Goal: Information Seeking & Learning: Learn about a topic

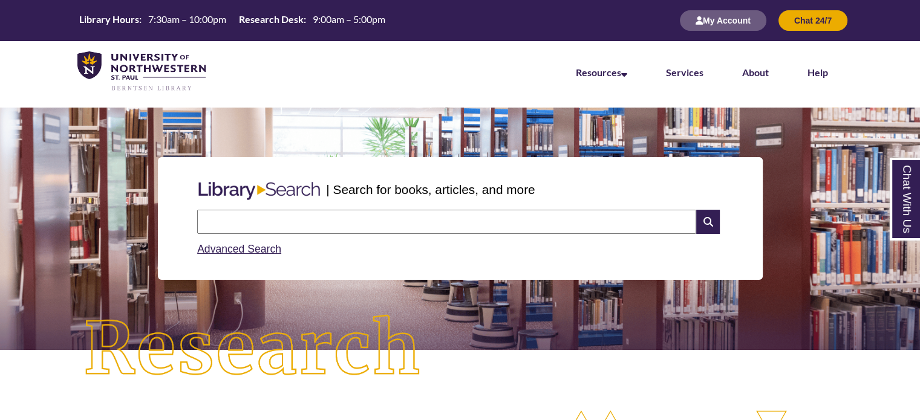
click at [420, 221] on input "text" at bounding box center [446, 222] width 499 height 24
click at [454, 222] on input "text" at bounding box center [446, 222] width 499 height 24
type input "******"
click at [705, 220] on icon at bounding box center [707, 222] width 23 height 24
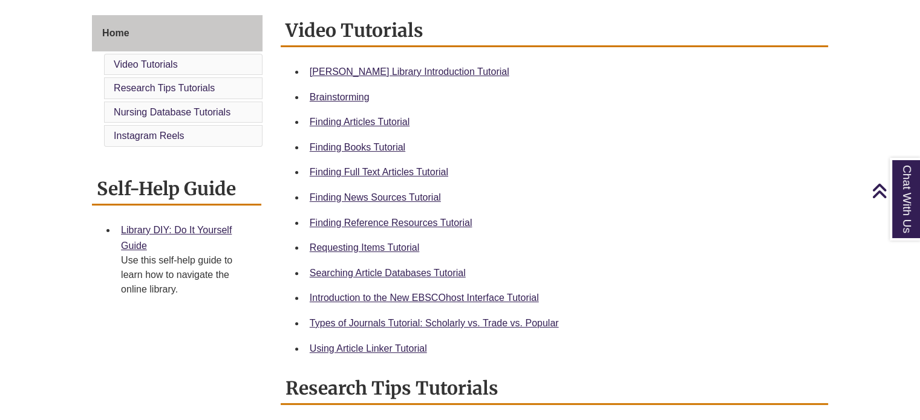
scroll to position [544, 0]
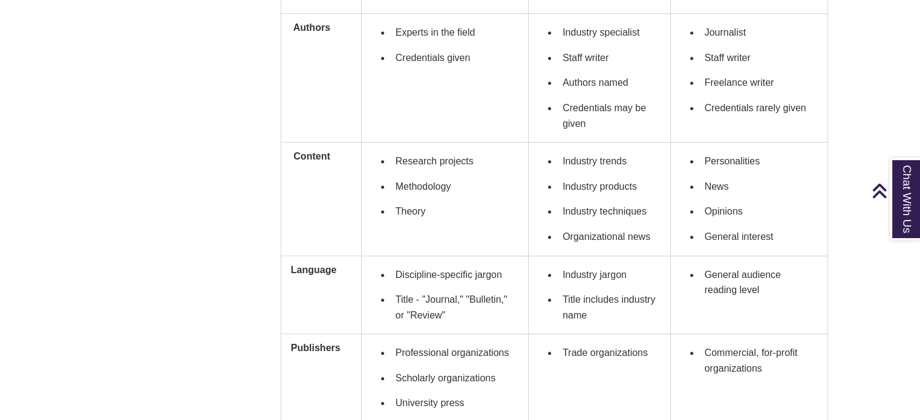
scroll to position [786, 0]
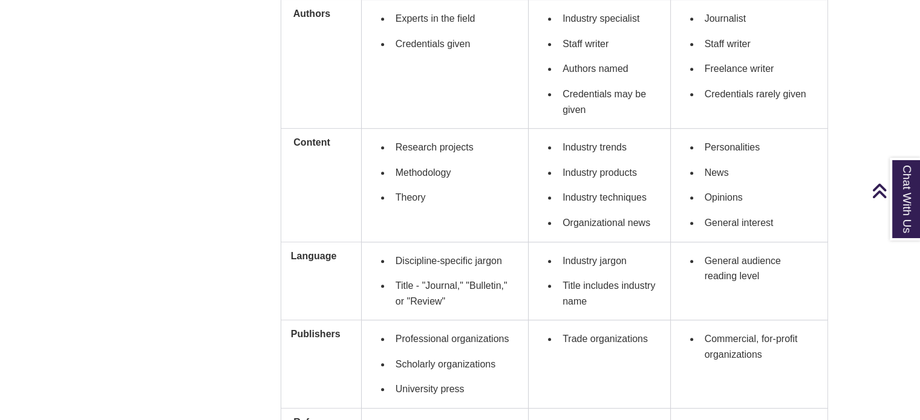
drag, startPoint x: 486, startPoint y: 209, endPoint x: 393, endPoint y: 146, distance: 112.6
click at [393, 149] on ul "Research projects Methodology Theory" at bounding box center [444, 173] width 147 height 76
click at [393, 146] on li "Research projects" at bounding box center [455, 147] width 128 height 25
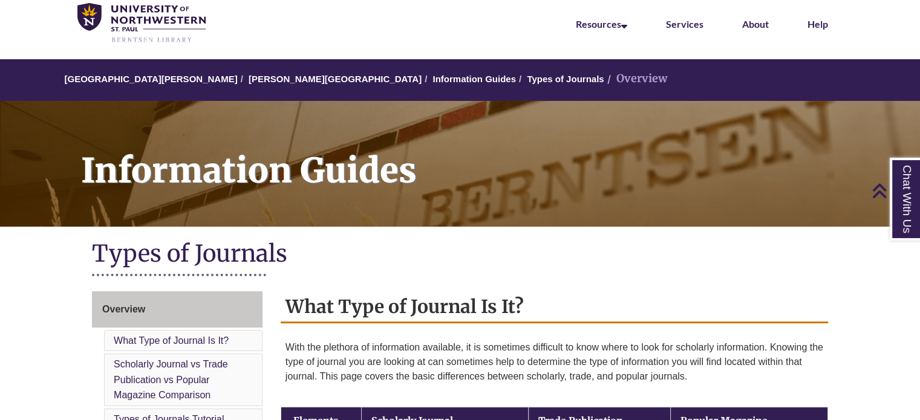
scroll to position [0, 0]
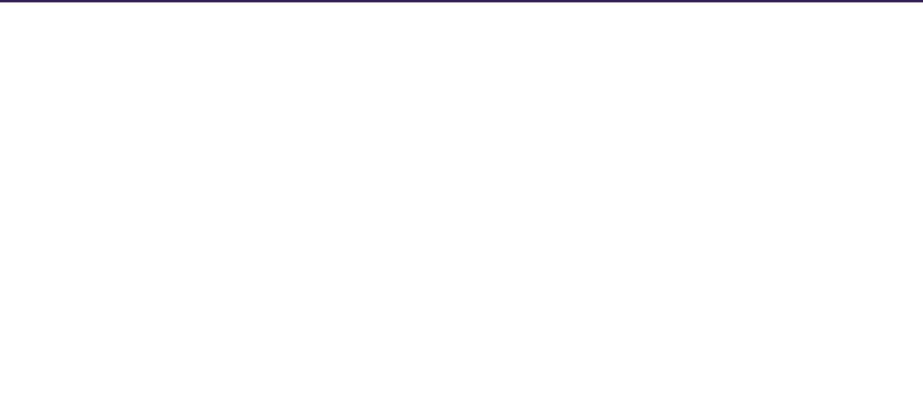
select select "Database Subject Filter"
select select "Database Types Filter"
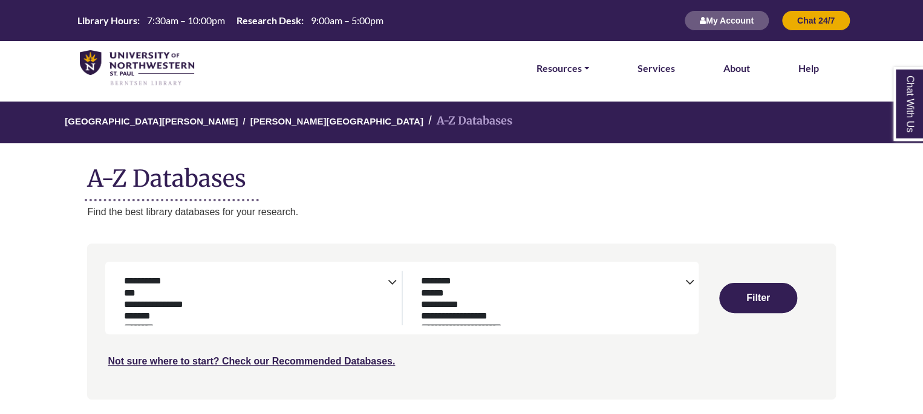
select select "Database Subject Filter"
select select "Database Types Filter"
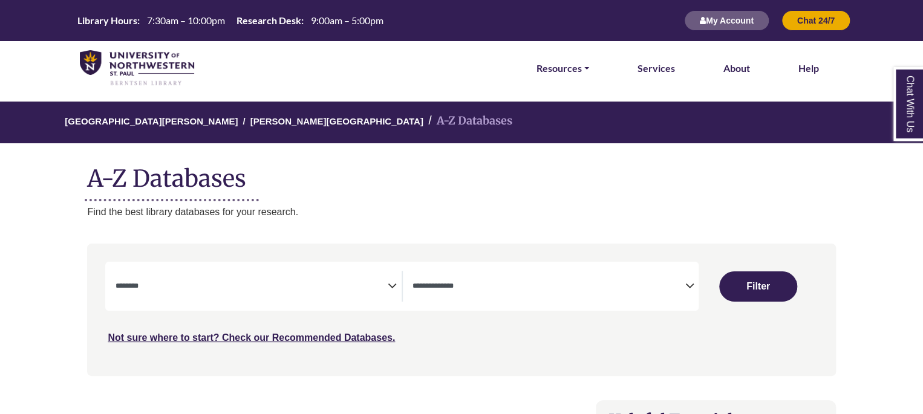
select select "Database Subject Filter"
select select "Database Types Filter"
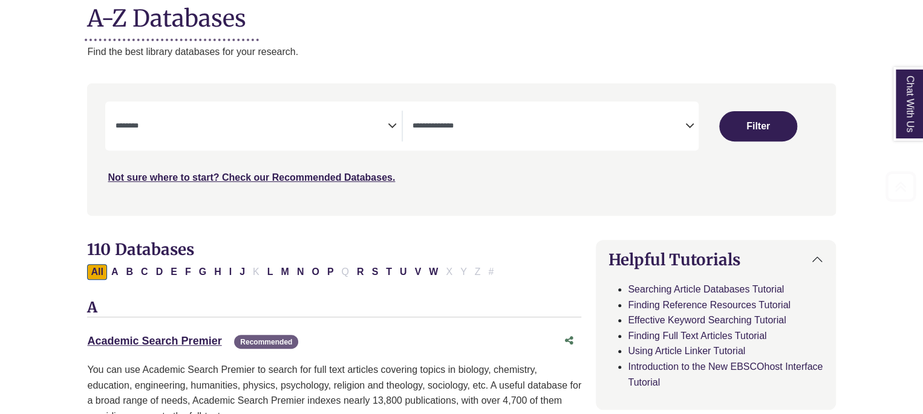
scroll to position [181, 0]
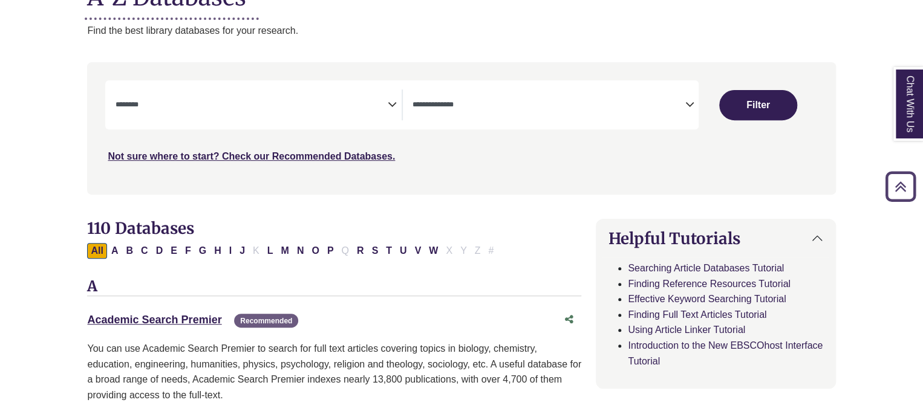
click at [307, 100] on span "Search filters" at bounding box center [251, 103] width 272 height 10
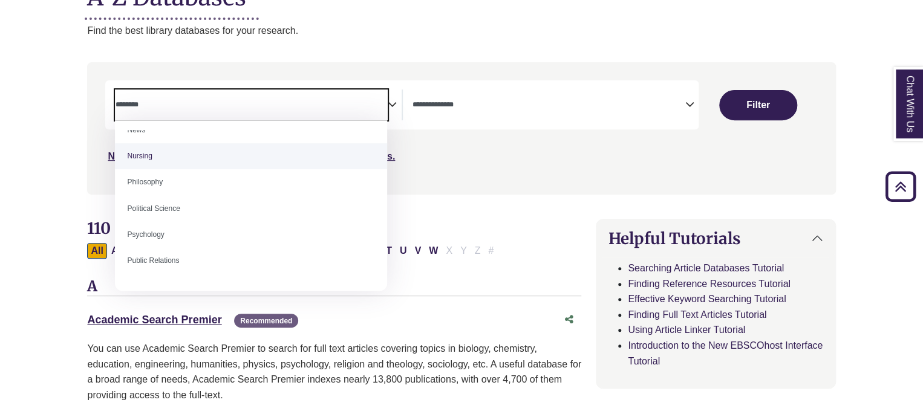
scroll to position [895, 0]
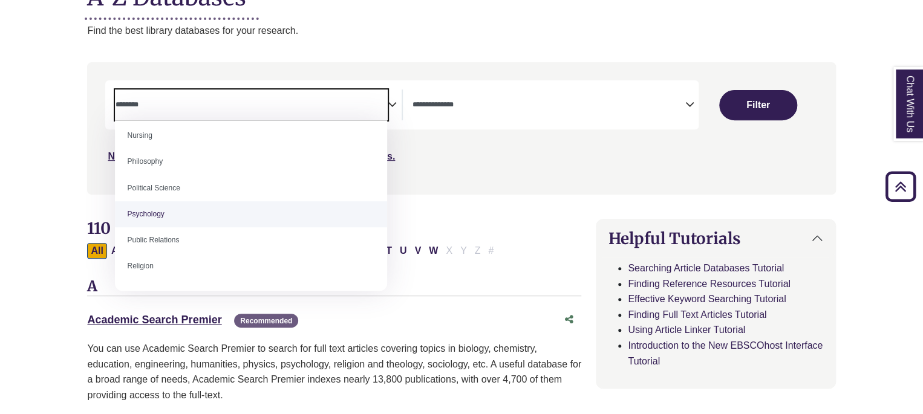
select select "*****"
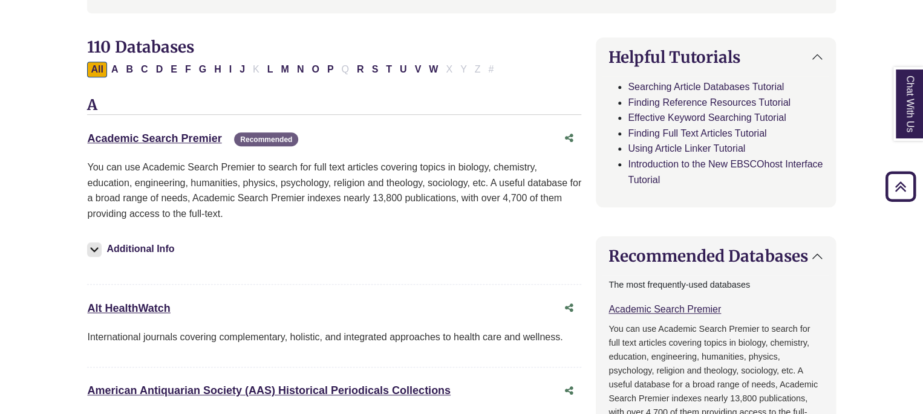
scroll to position [0, 0]
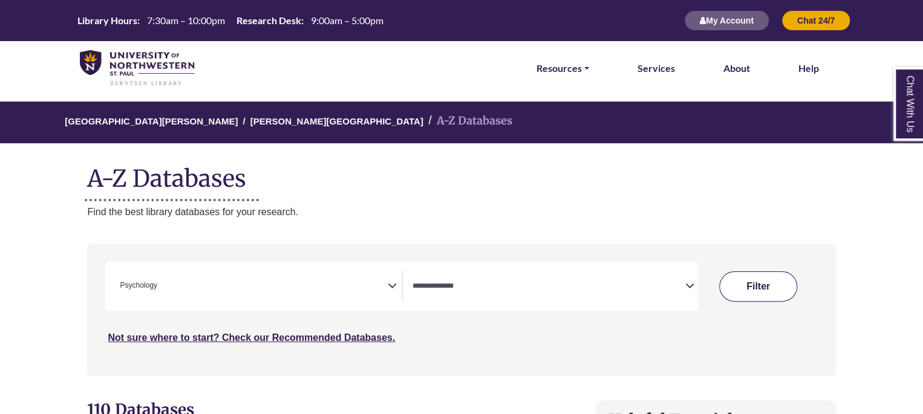
click at [750, 278] on button "Filter" at bounding box center [758, 287] width 78 height 30
select select "Database Types Filter"
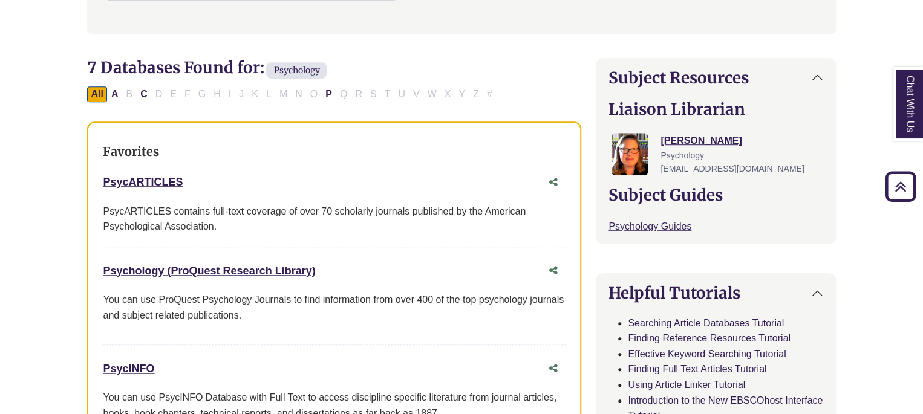
scroll to position [363, 0]
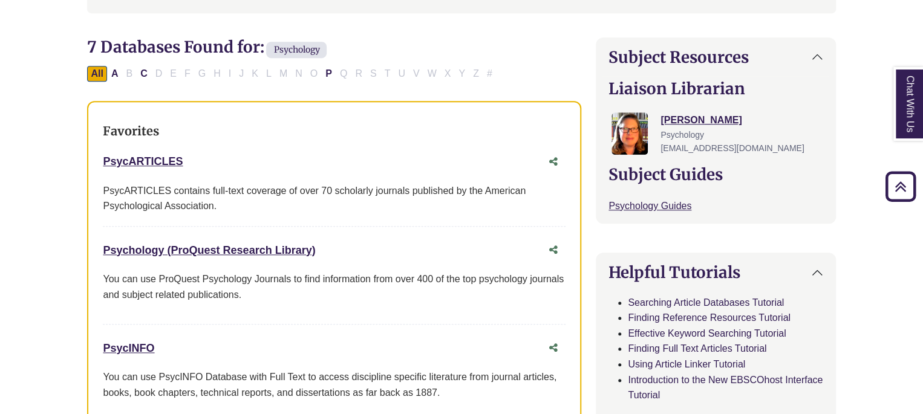
drag, startPoint x: 377, startPoint y: 244, endPoint x: 100, endPoint y: 241, distance: 277.7
click at [99, 241] on div "Favorites PsycARTICLES This link opens in a new window PsycARTICLES contains fu…" at bounding box center [334, 268] width 494 height 335
copy link "Psychology (ProQuest Research Library)"
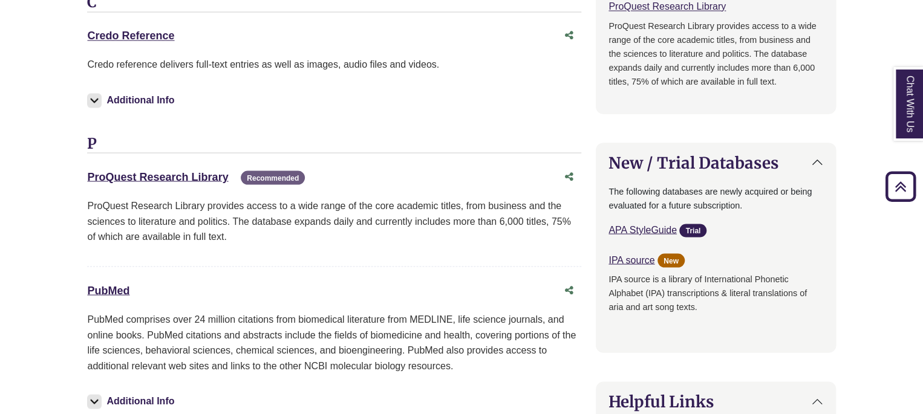
scroll to position [847, 0]
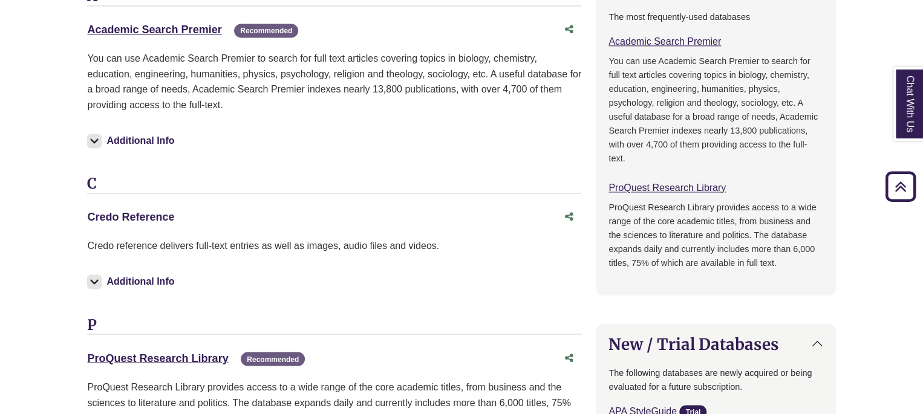
drag, startPoint x: 221, startPoint y: 212, endPoint x: 97, endPoint y: 209, distance: 123.4
click at [97, 209] on div "Credo Reference This link opens in a new window" at bounding box center [322, 218] width 470 height 18
drag, startPoint x: 228, startPoint y: 20, endPoint x: 63, endPoint y: 19, distance: 165.1
click at [63, 19] on body "Skip to Main Content Library Hours: 7:30am – 10:00pm Research Desk: 9:00am – 5:…" at bounding box center [461, 243] width 923 height 2181
copy div "Academic Search Premier This link opens in a new window"
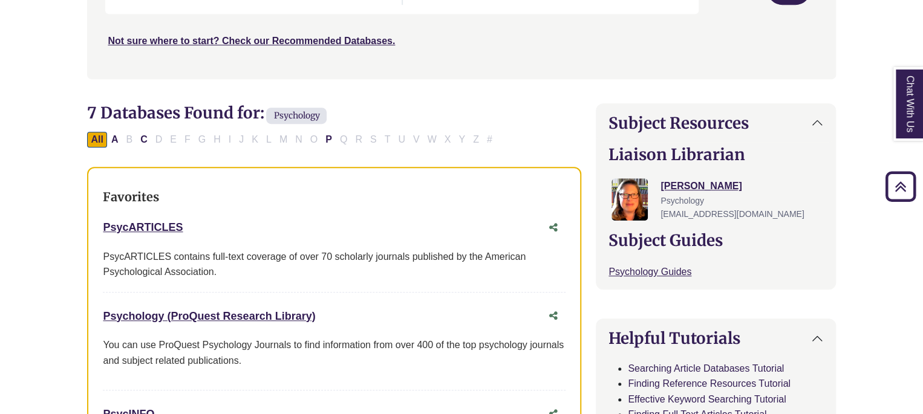
scroll to position [0, 0]
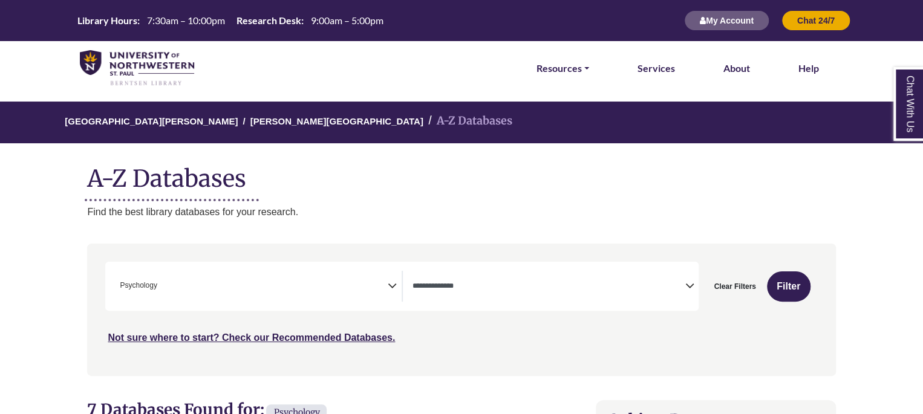
click at [253, 289] on span "× Psychology" at bounding box center [251, 286] width 272 height 31
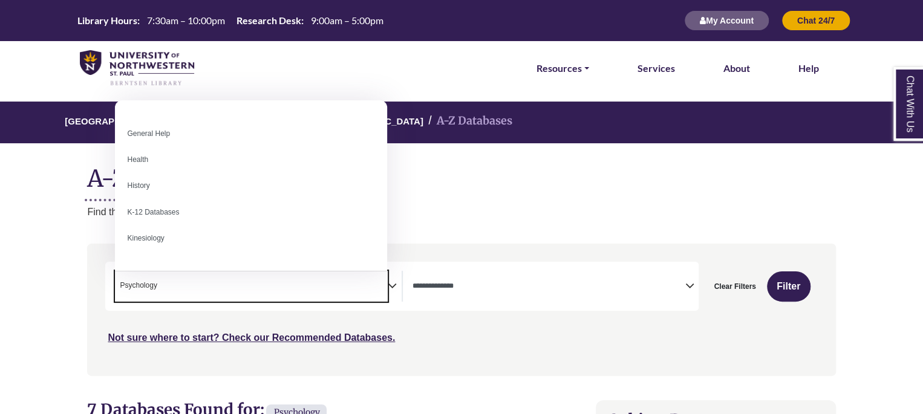
scroll to position [544, 0]
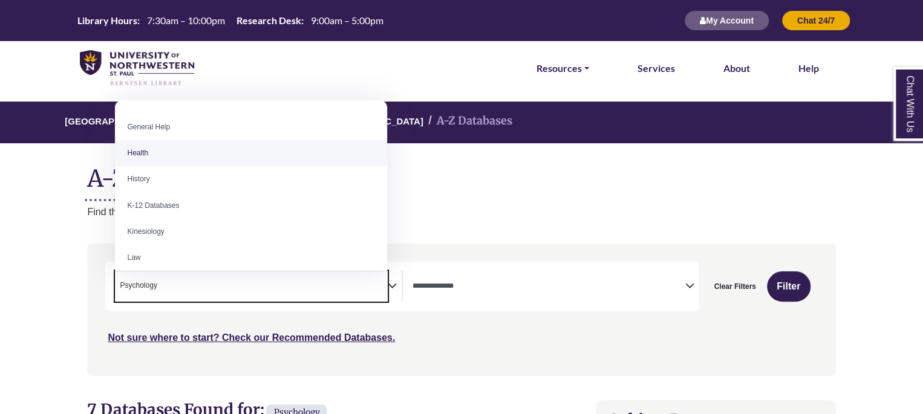
select select "*****"
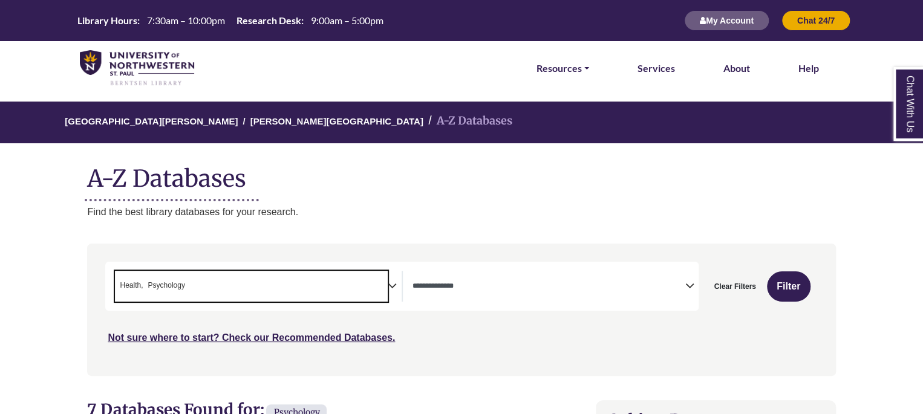
click at [263, 287] on span "× Health × Psychology" at bounding box center [251, 286] width 272 height 31
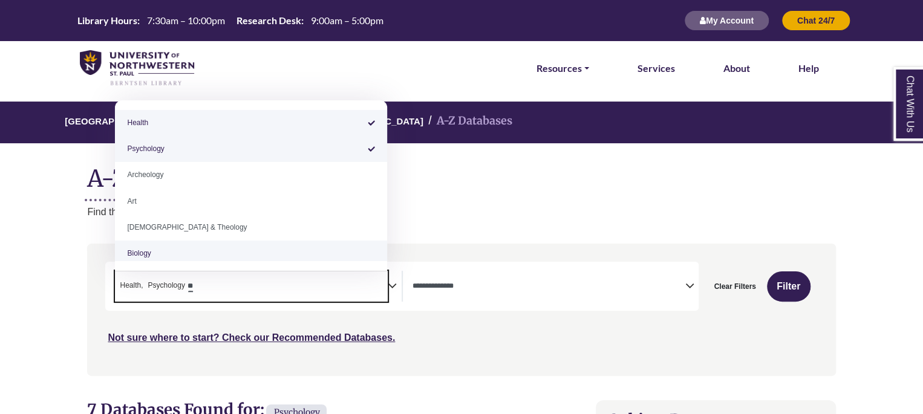
scroll to position [0, 0]
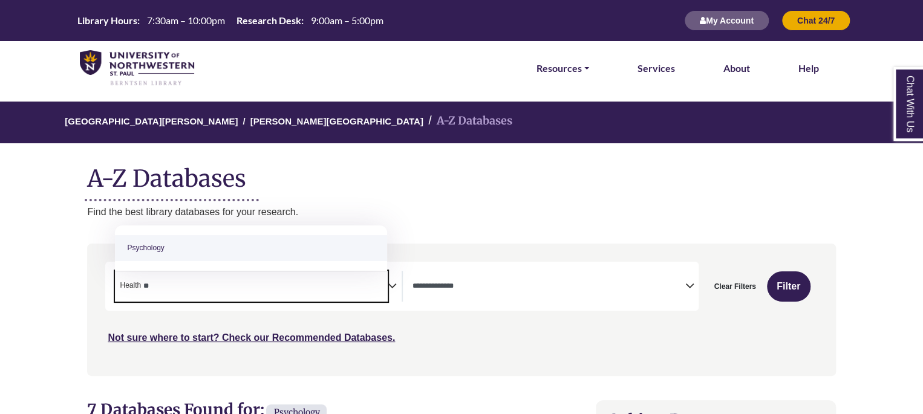
type textarea "*"
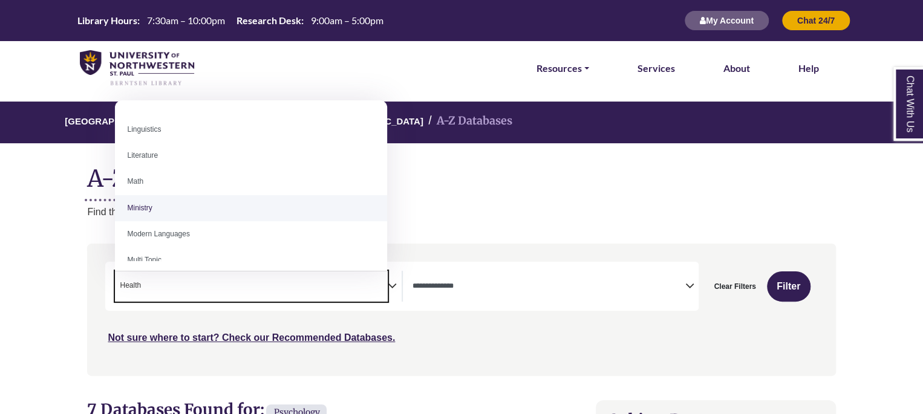
scroll to position [653, 0]
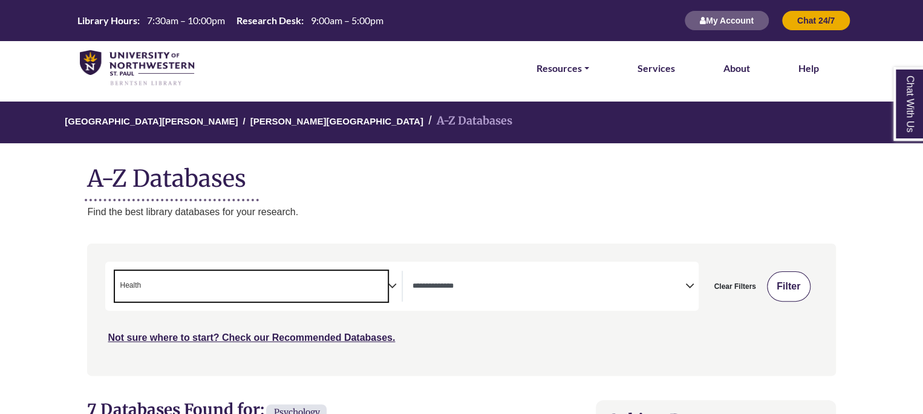
click at [795, 290] on button "Filter" at bounding box center [789, 287] width 44 height 30
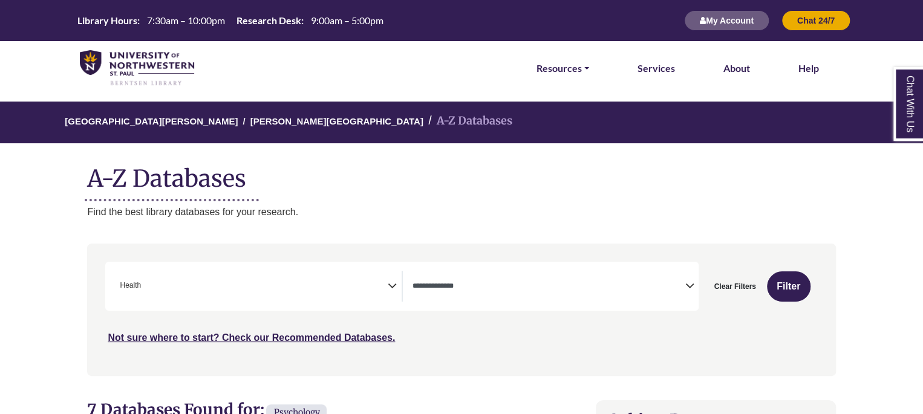
select select "Database Types Filter"
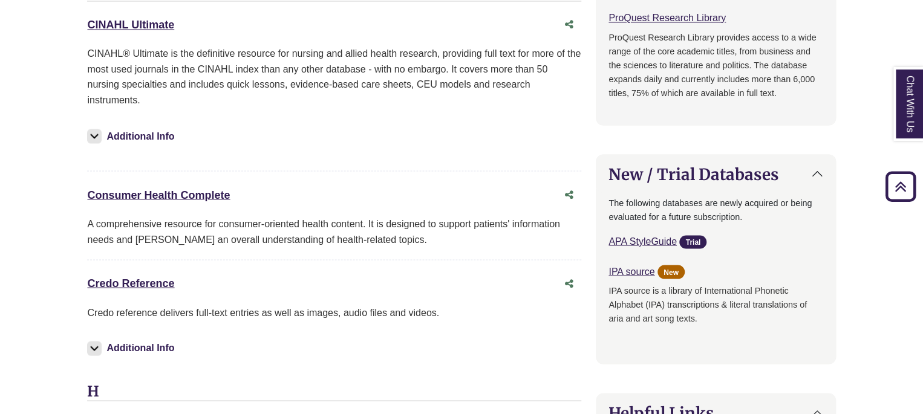
scroll to position [1028, 0]
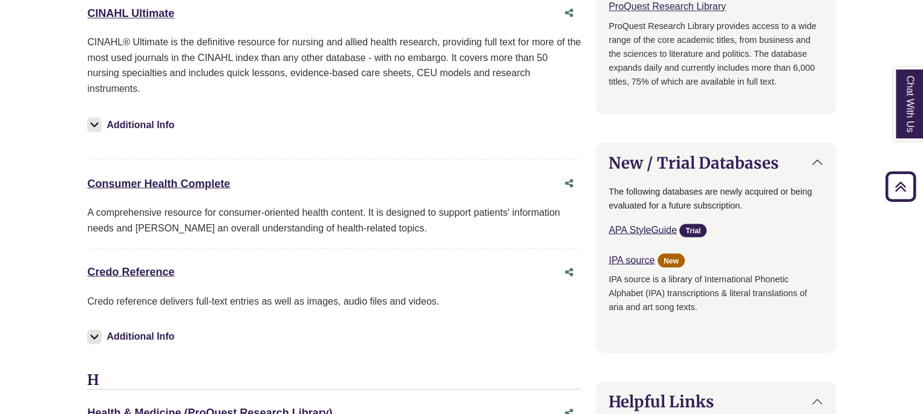
drag, startPoint x: 271, startPoint y: 174, endPoint x: 79, endPoint y: 170, distance: 191.8
click at [79, 170] on div "**********" at bounding box center [461, 68] width 785 height 1731
copy link "Consumer Health Complete"
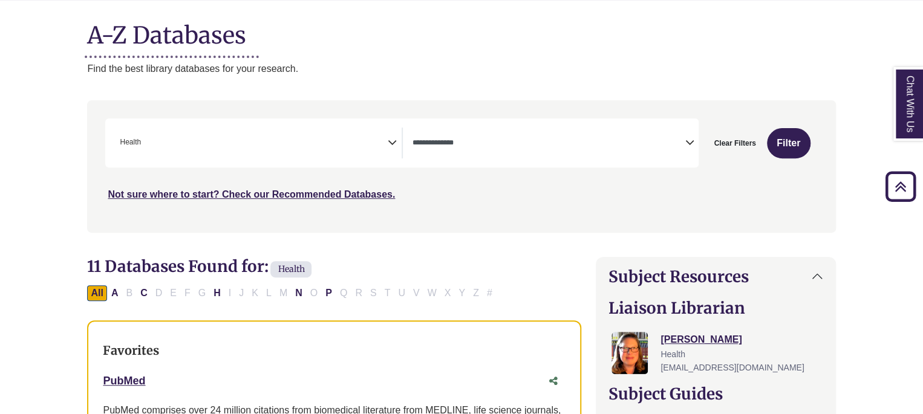
scroll to position [0, 0]
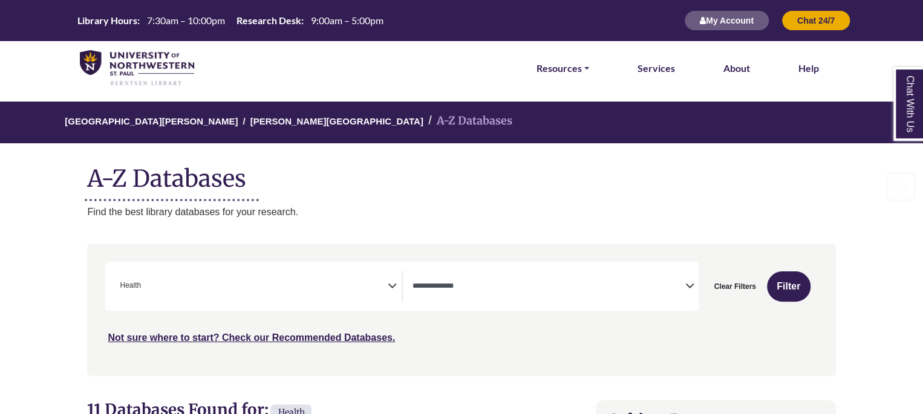
drag, startPoint x: 232, startPoint y: 298, endPoint x: 237, endPoint y: 292, distance: 7.9
click at [233, 295] on span "× Health" at bounding box center [251, 286] width 272 height 31
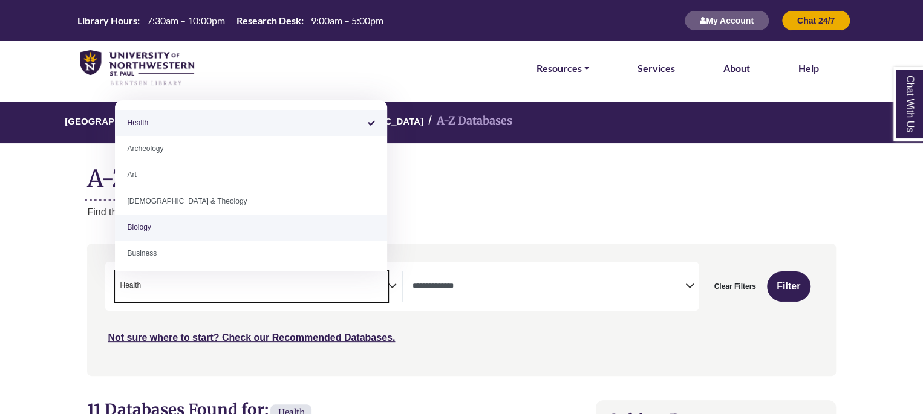
type textarea "******"
select select "Database Subject Filter"
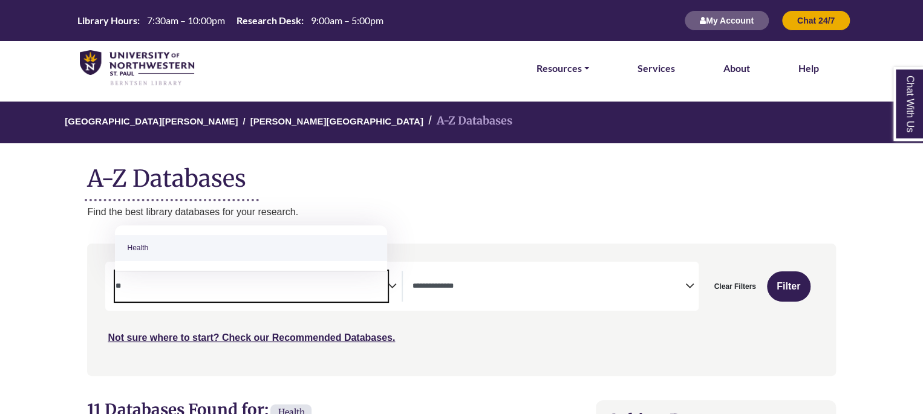
type textarea "*"
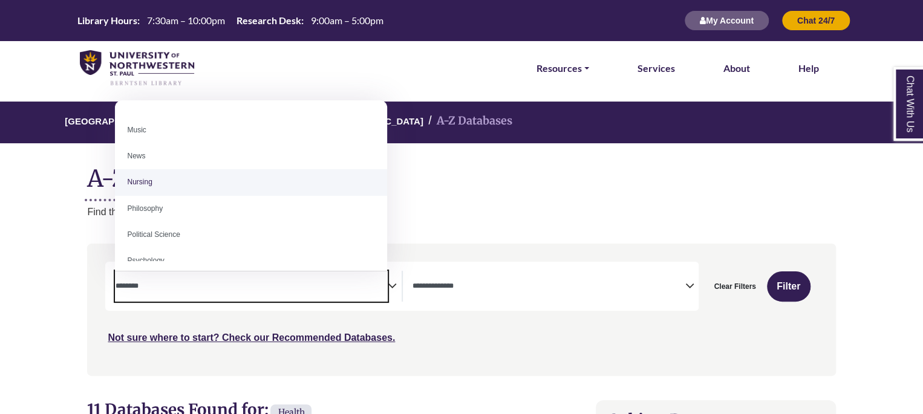
scroll to position [847, 0]
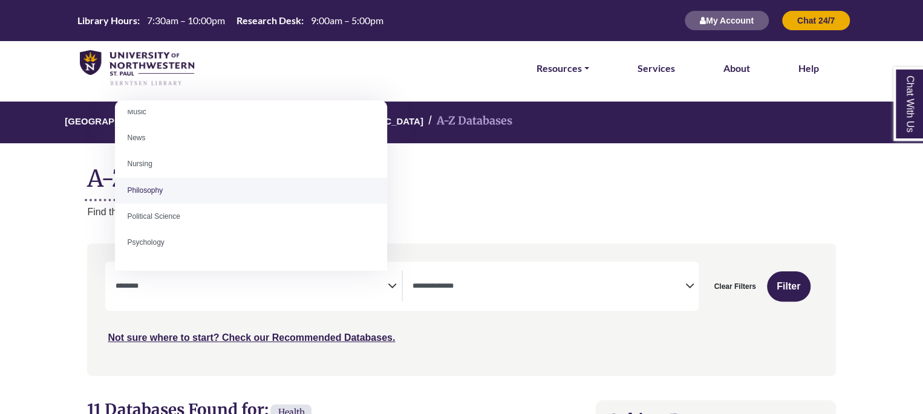
select select "******"
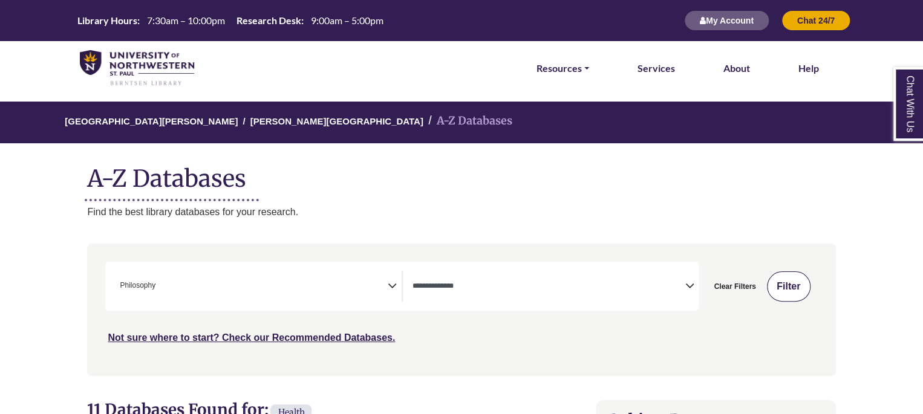
click at [783, 284] on button "Filter" at bounding box center [789, 287] width 44 height 30
select select "Database Types Filter"
